Goal: Task Accomplishment & Management: Manage account settings

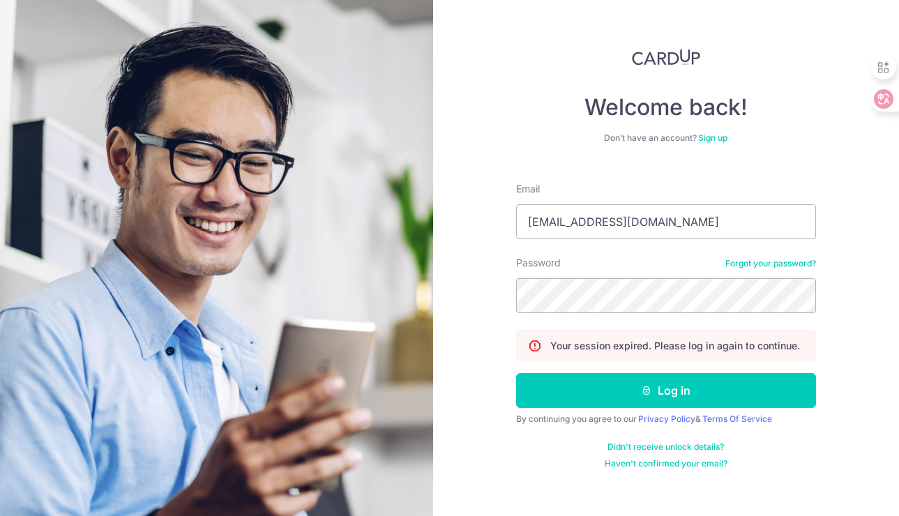
type input "[EMAIL_ADDRESS][DOMAIN_NAME]"
click at [516, 373] on button "Log in" at bounding box center [666, 390] width 300 height 35
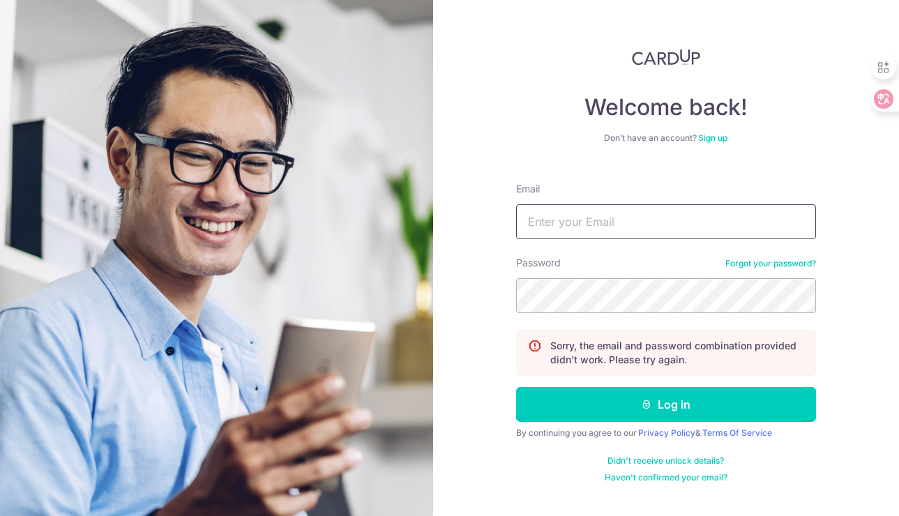
click at [652, 215] on input "Email" at bounding box center [666, 221] width 300 height 35
type input "linamin31@gmail.com"
click at [516, 387] on button "Log in" at bounding box center [666, 404] width 300 height 35
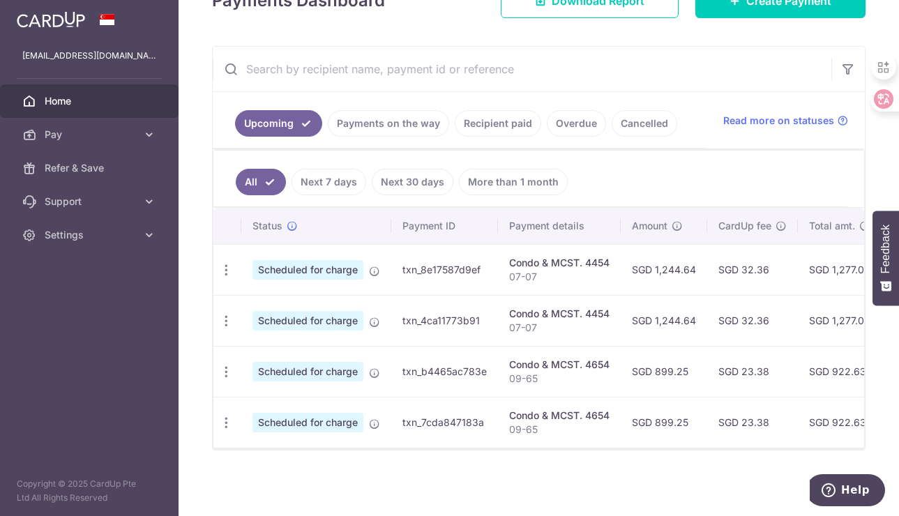
scroll to position [230, 0]
click at [328, 413] on span "Scheduled for charge" at bounding box center [307, 423] width 111 height 20
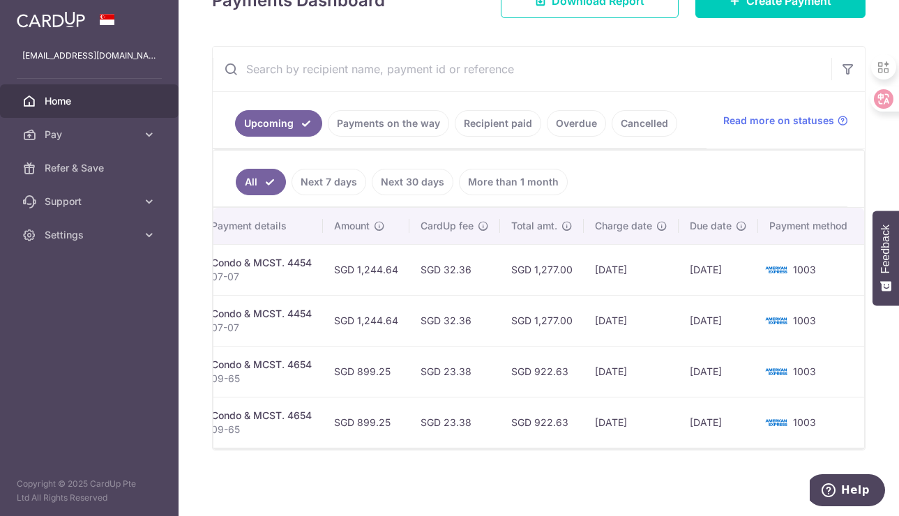
scroll to position [0, 0]
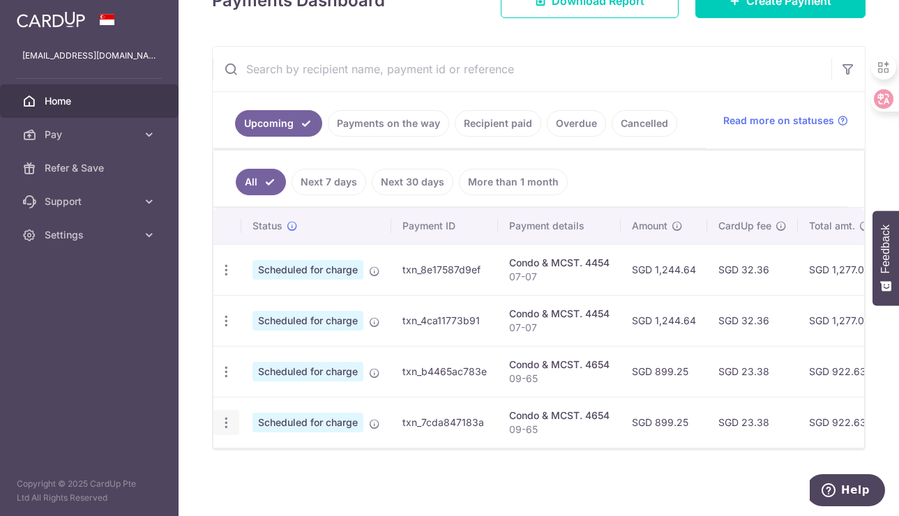
click at [233, 416] on div "Update payment Cancel payment" at bounding box center [226, 423] width 26 height 26
click at [230, 415] on icon "button" at bounding box center [226, 422] width 15 height 15
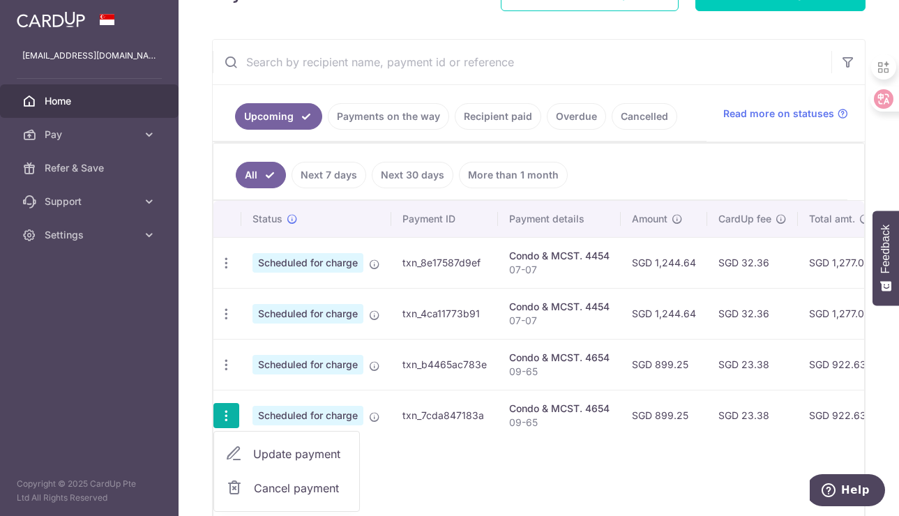
click at [518, 475] on div "Status Payment ID Payment details Amount CardUp fee Total amt. Charge date Due …" at bounding box center [538, 361] width 650 height 321
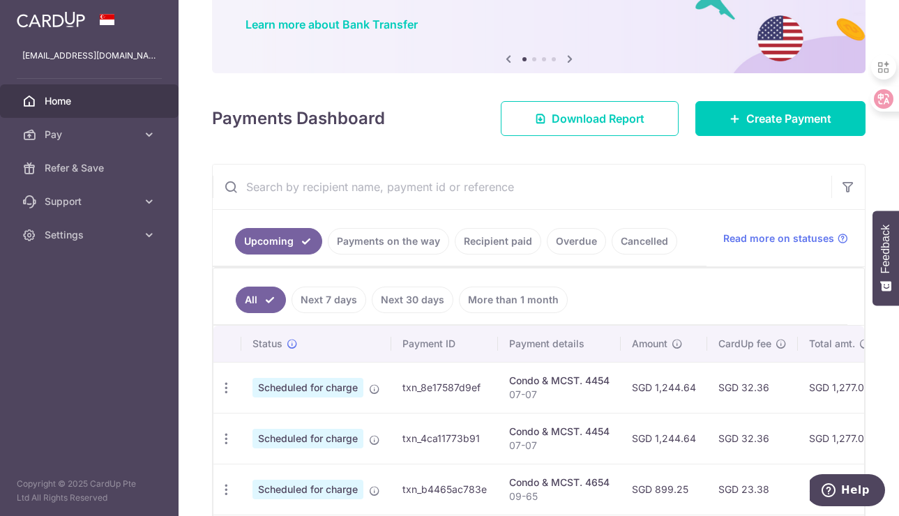
scroll to position [230, 0]
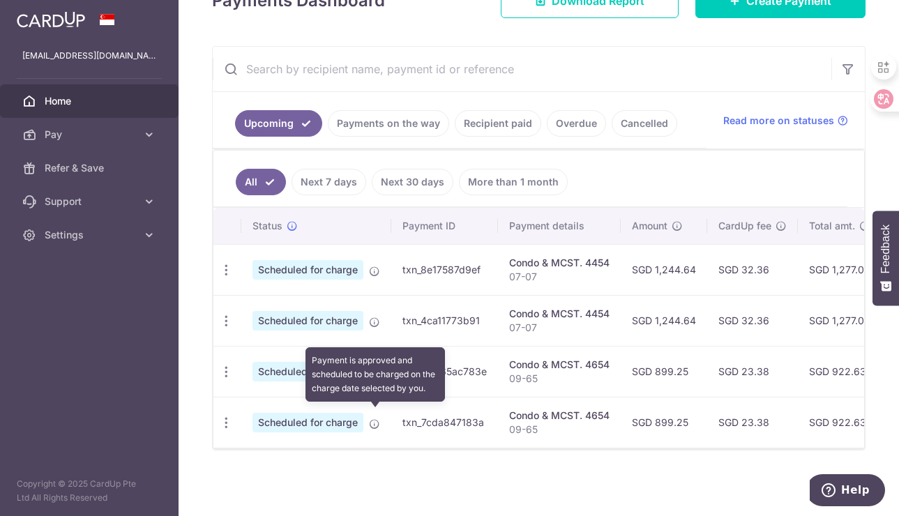
click at [377, 418] on icon at bounding box center [374, 423] width 11 height 11
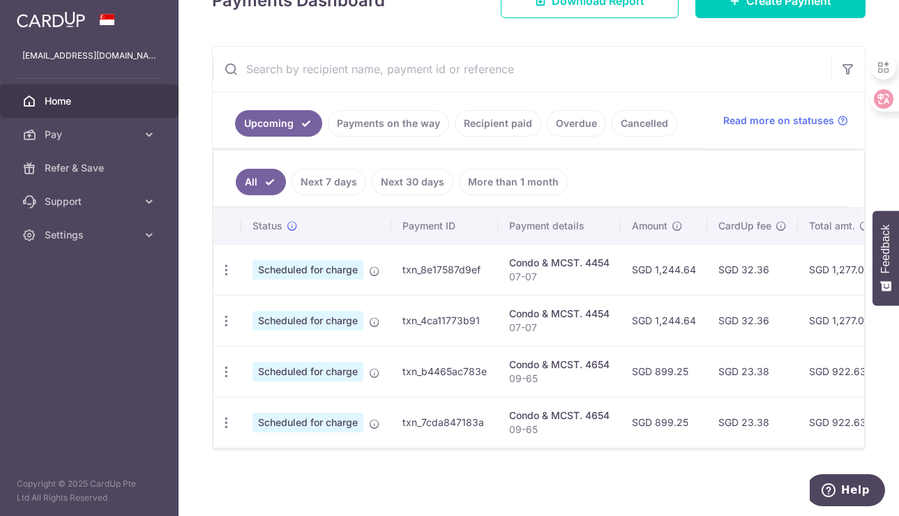
click at [503, 423] on td "Condo & MCST. 4654 09-65" at bounding box center [559, 422] width 123 height 51
click at [594, 475] on div "× Pause Schedule Pause all future payments in this series Pause just this one p…" at bounding box center [538, 258] width 720 height 516
